Goal: Transaction & Acquisition: Book appointment/travel/reservation

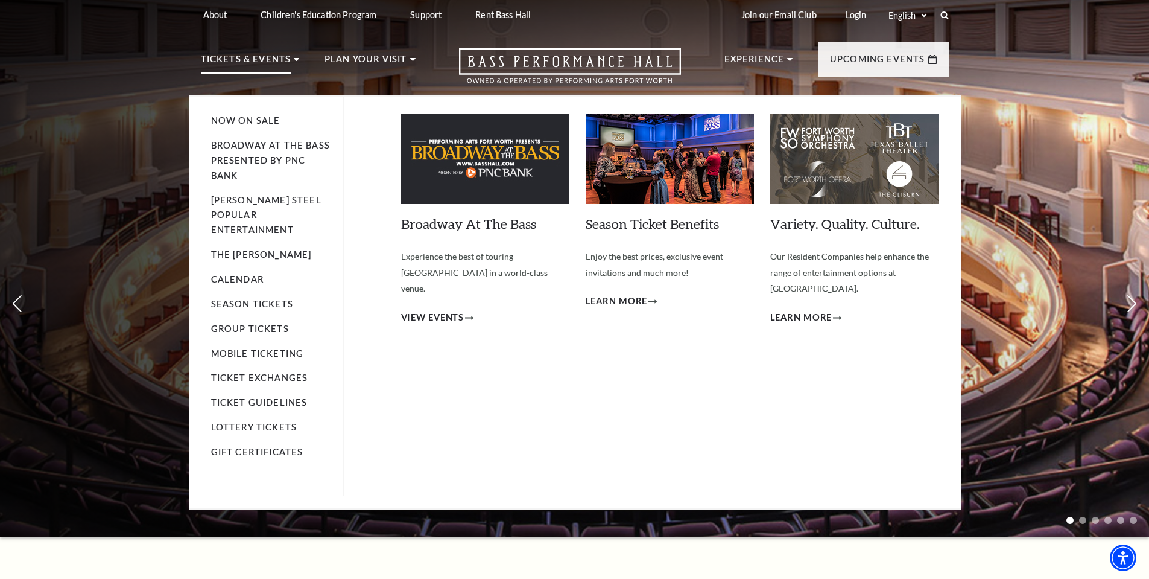
click at [279, 60] on p "Tickets & Events" at bounding box center [246, 63] width 90 height 22
click at [240, 121] on link "Now On Sale" at bounding box center [245, 120] width 69 height 10
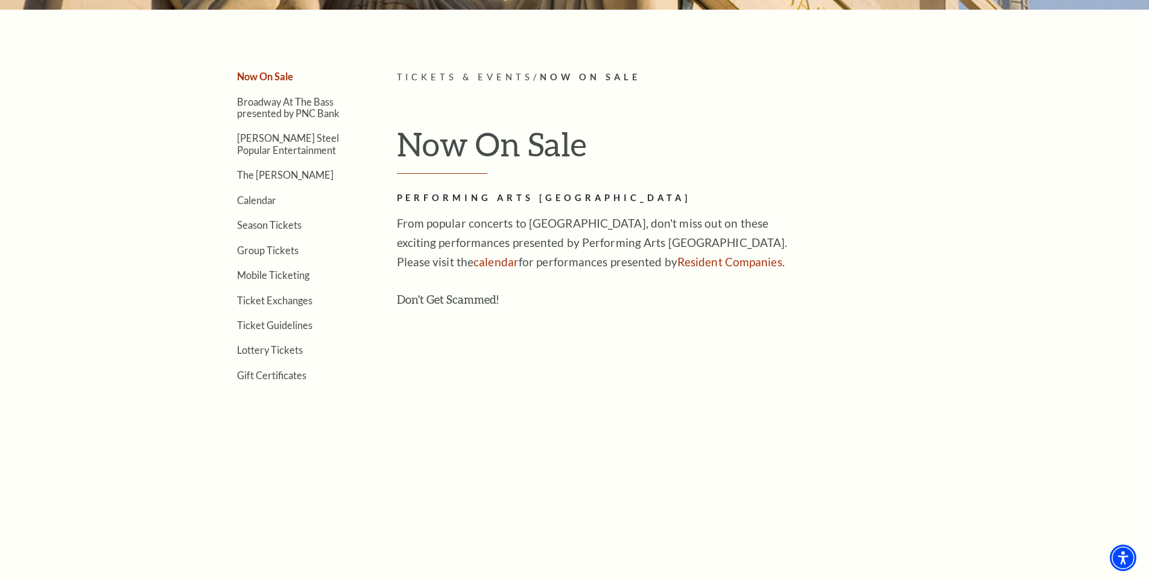
scroll to position [302, 0]
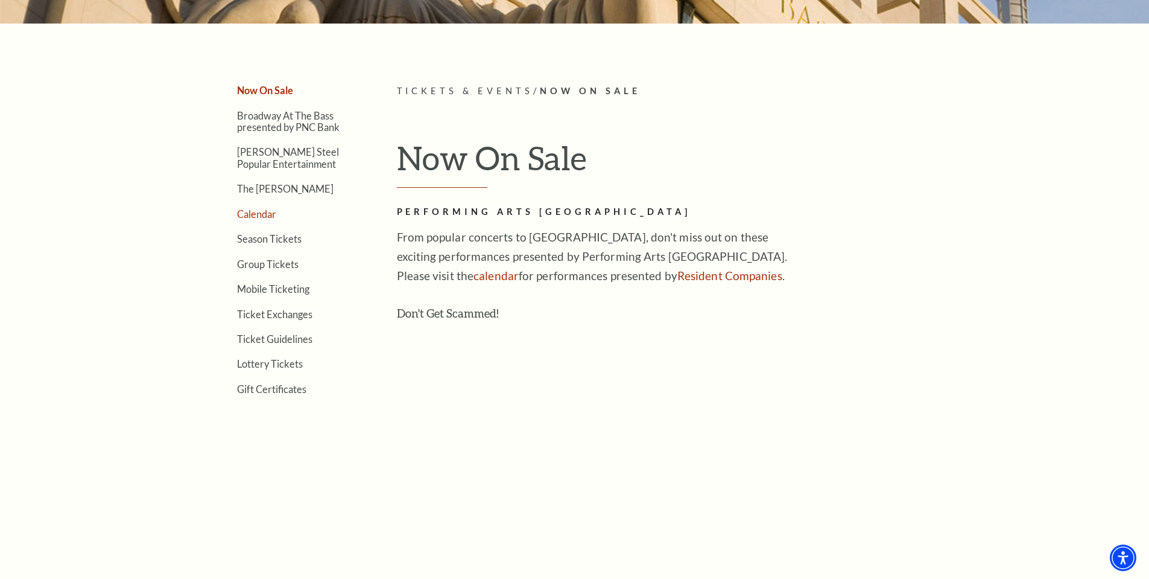
click at [243, 215] on link "Calendar" at bounding box center [256, 213] width 39 height 11
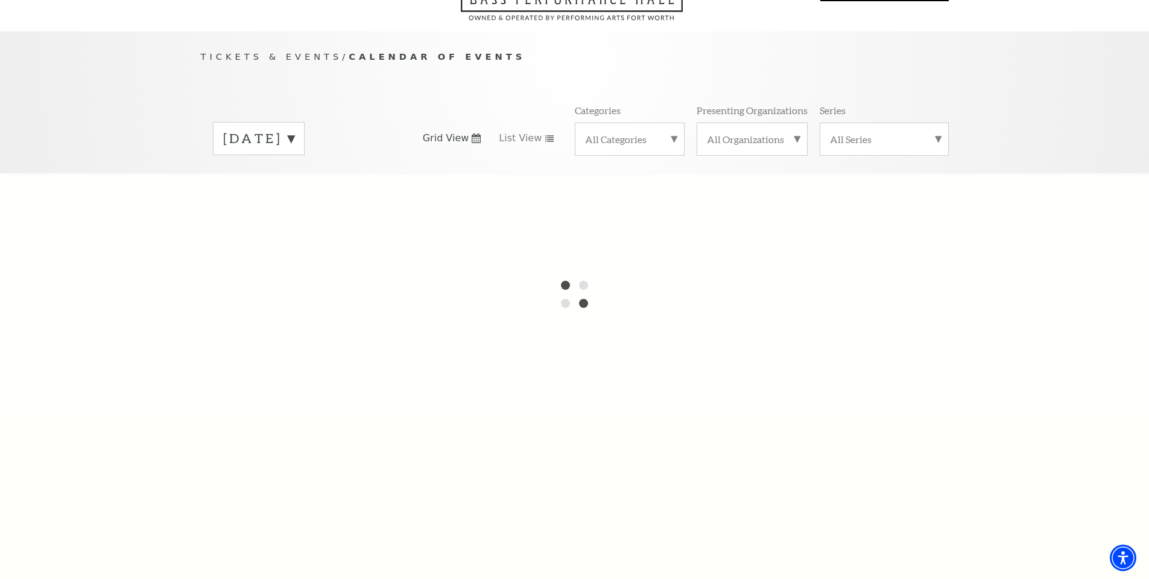
scroll to position [121, 0]
